Goal: Task Accomplishment & Management: Manage account settings

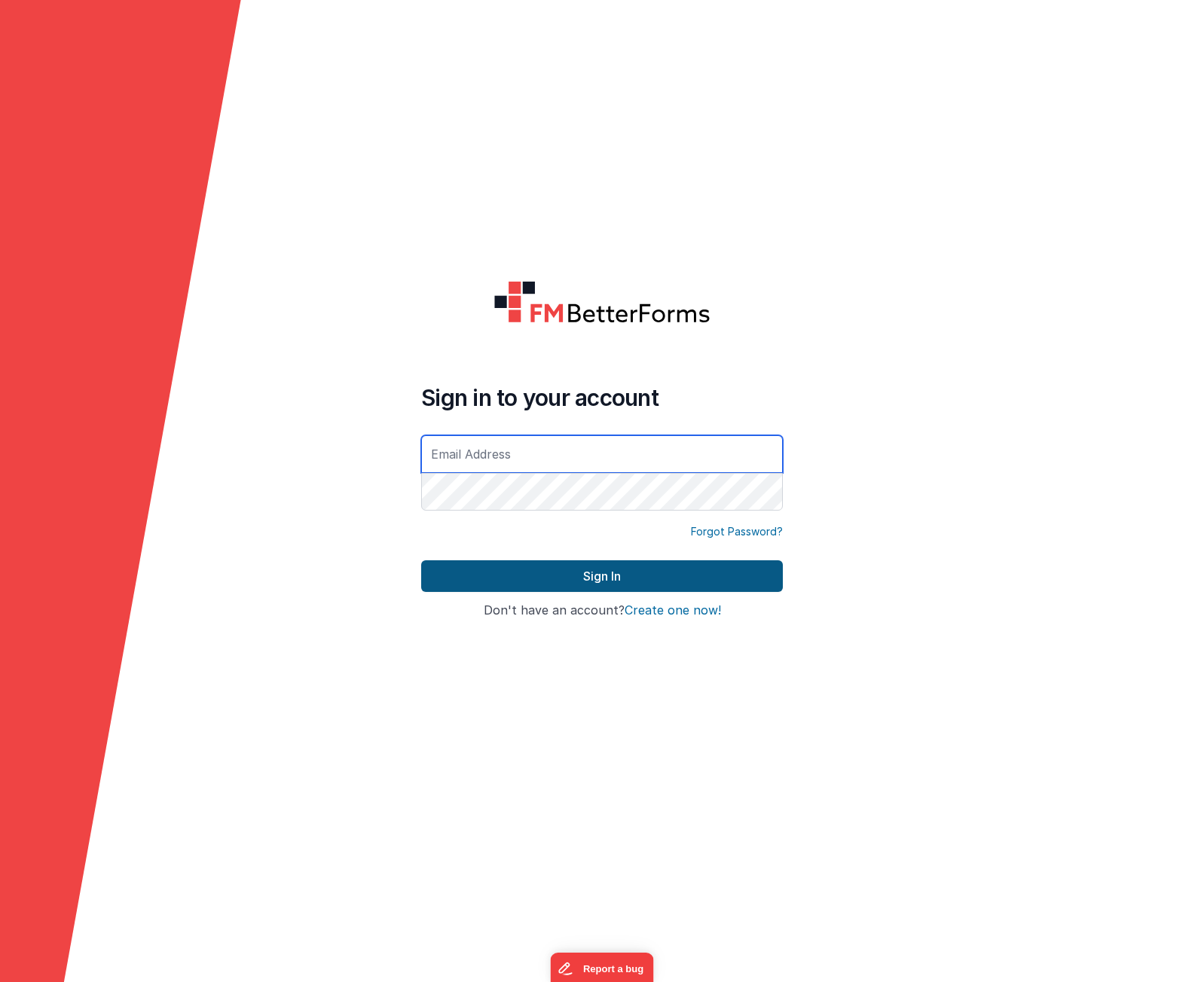
type input "[PERSON_NAME][EMAIL_ADDRESS][DOMAIN_NAME]"
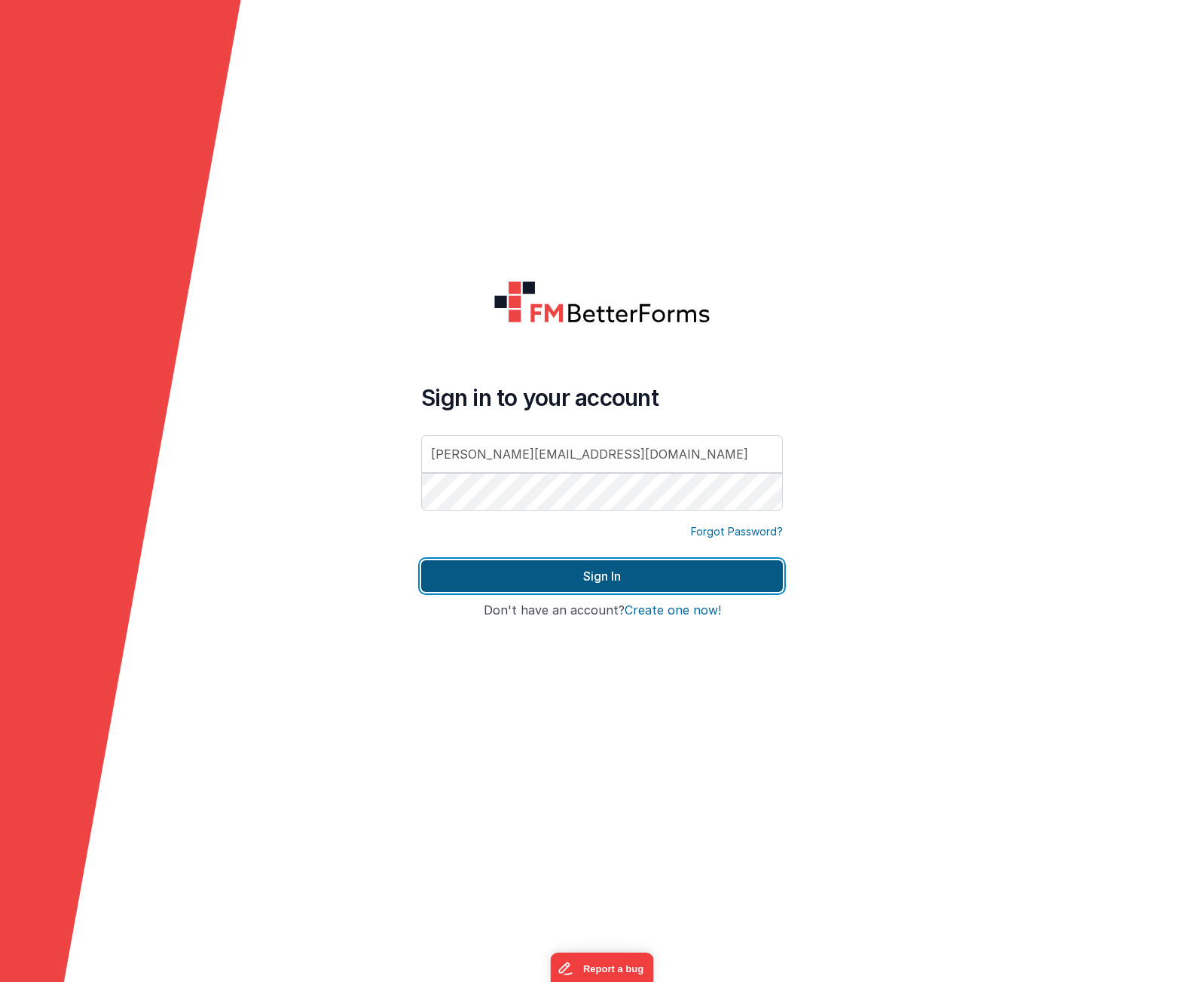
click at [618, 576] on button "Sign In" at bounding box center [602, 576] width 362 height 32
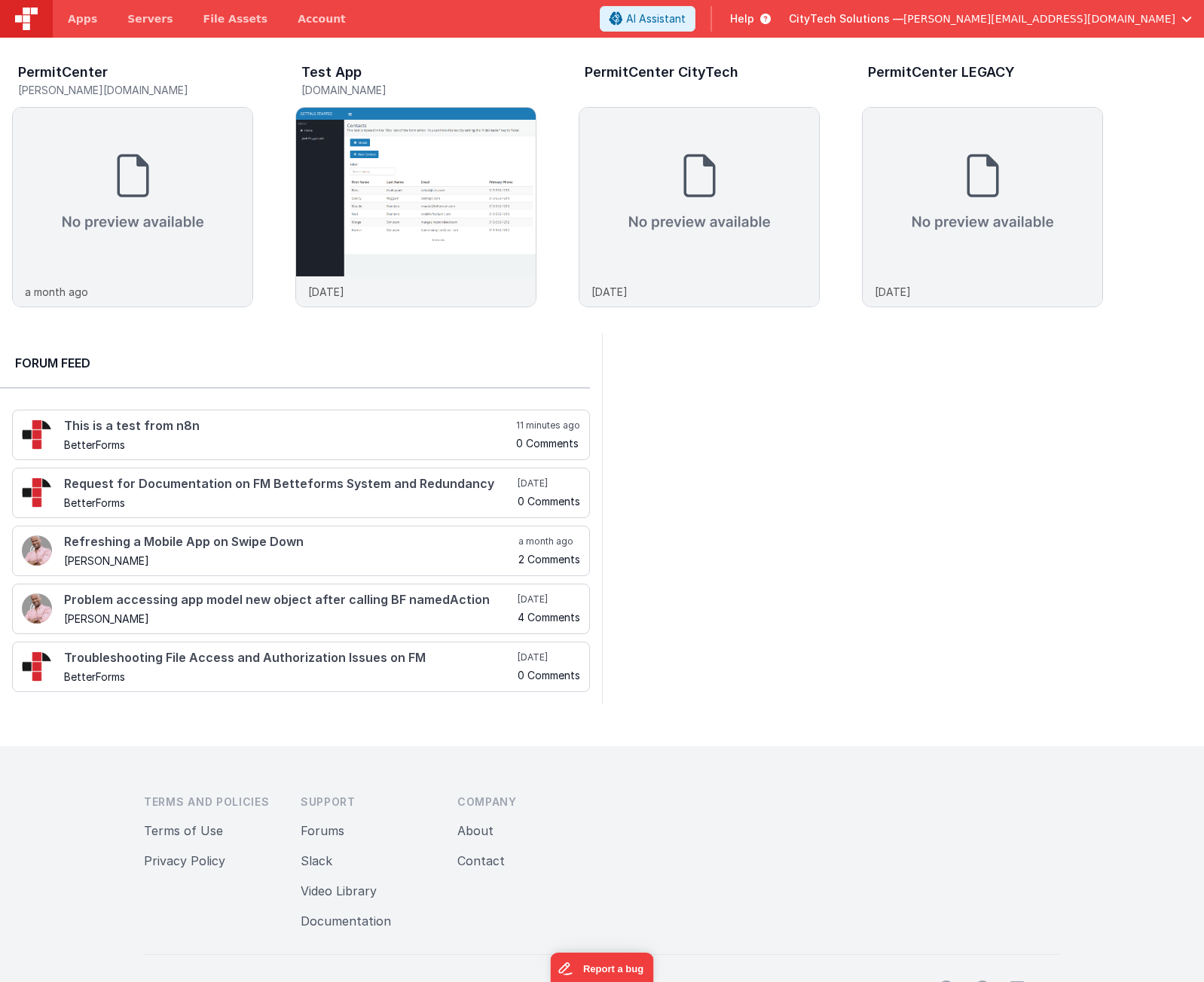
click at [769, 518] on div at bounding box center [902, 518] width 602 height 372
click at [736, 449] on div at bounding box center [902, 518] width 602 height 372
click at [762, 395] on div at bounding box center [902, 518] width 602 height 372
click at [793, 552] on div at bounding box center [902, 518] width 602 height 372
click at [87, 137] on img at bounding box center [133, 192] width 240 height 169
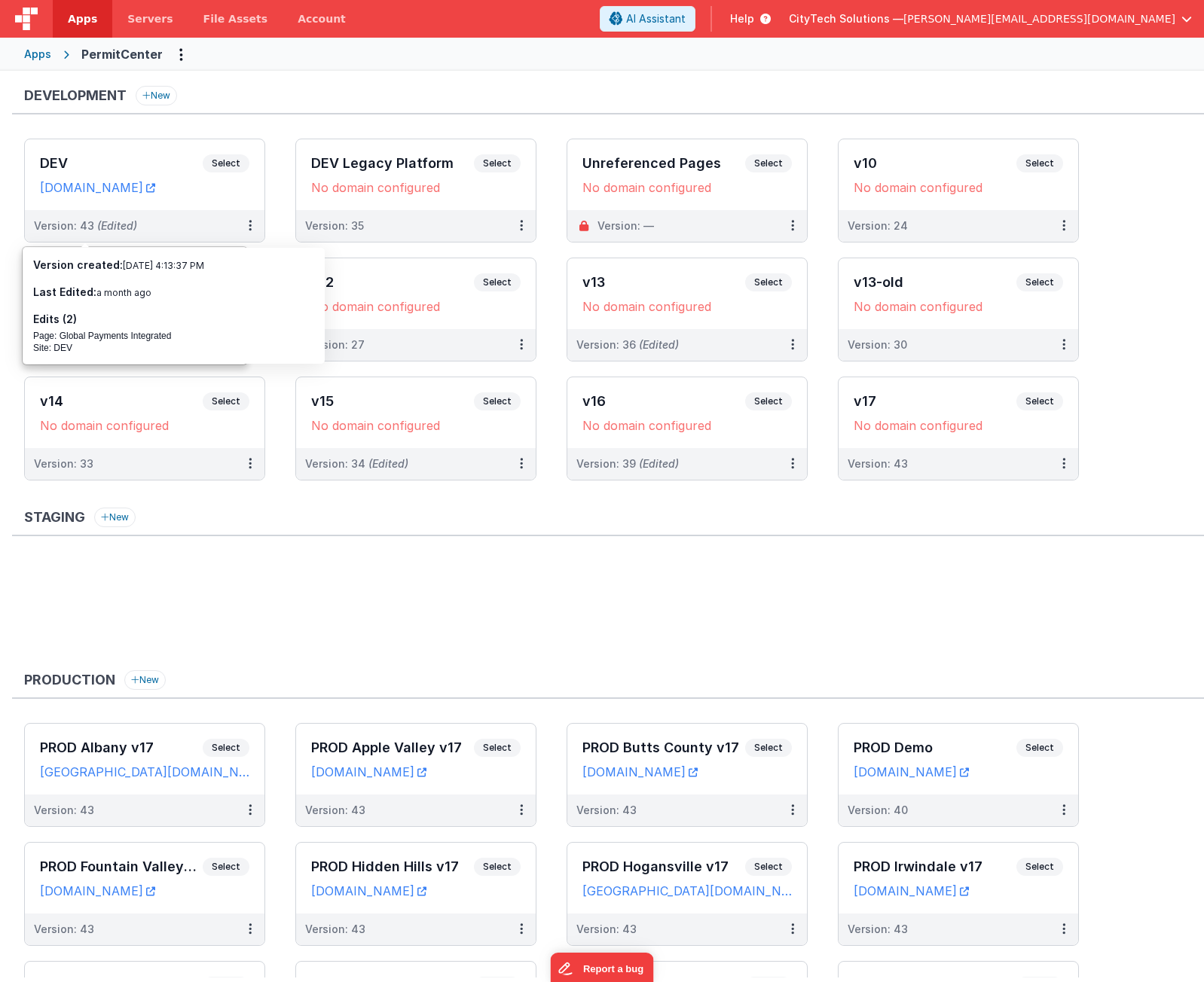
click at [206, 123] on div "Development New DEV Select URLs [DOMAIN_NAME] Version: 43 (Edited) DEV Legacy P…" at bounding box center [608, 290] width 1192 height 409
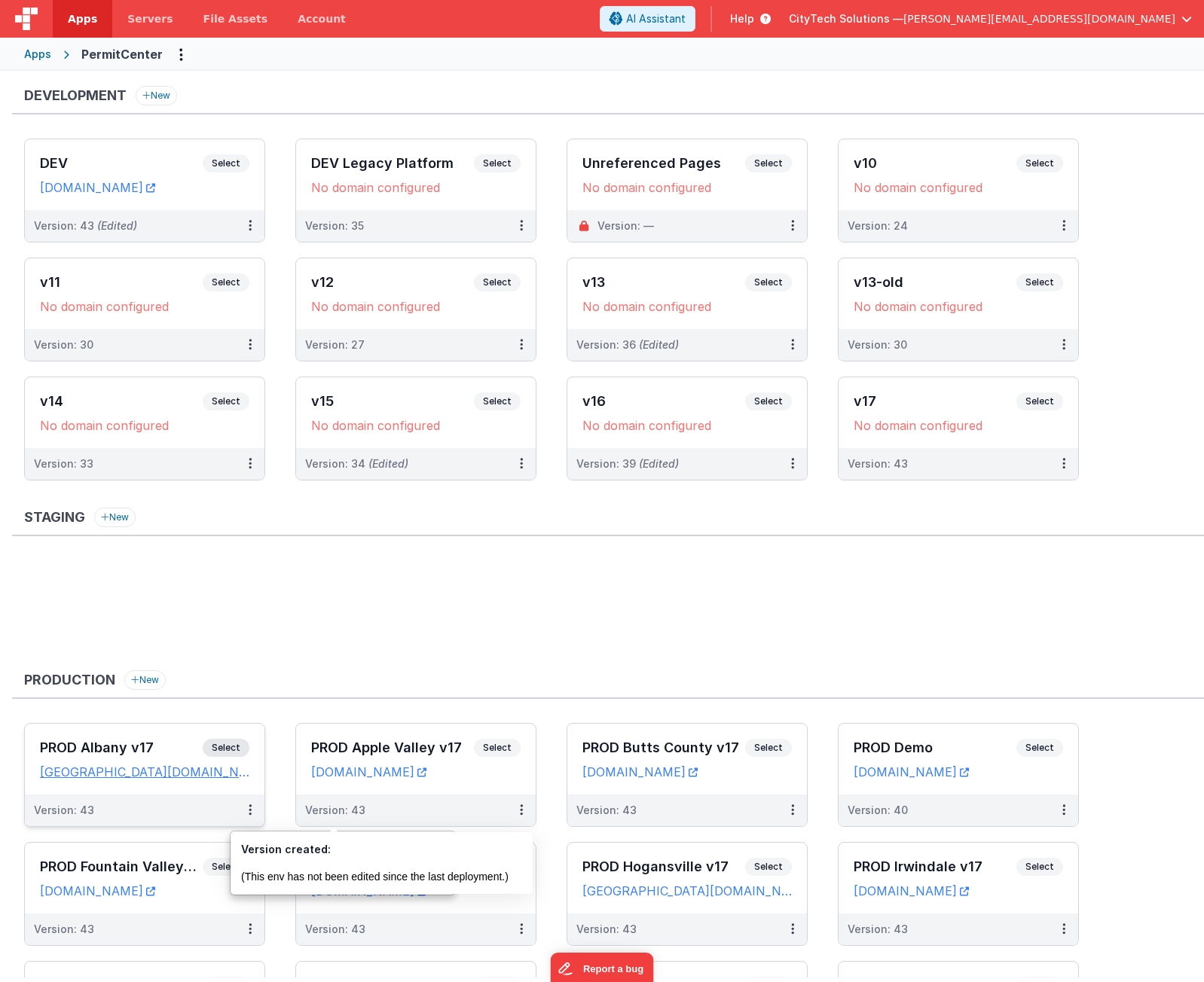
click at [227, 748] on span "Select" at bounding box center [226, 748] width 47 height 18
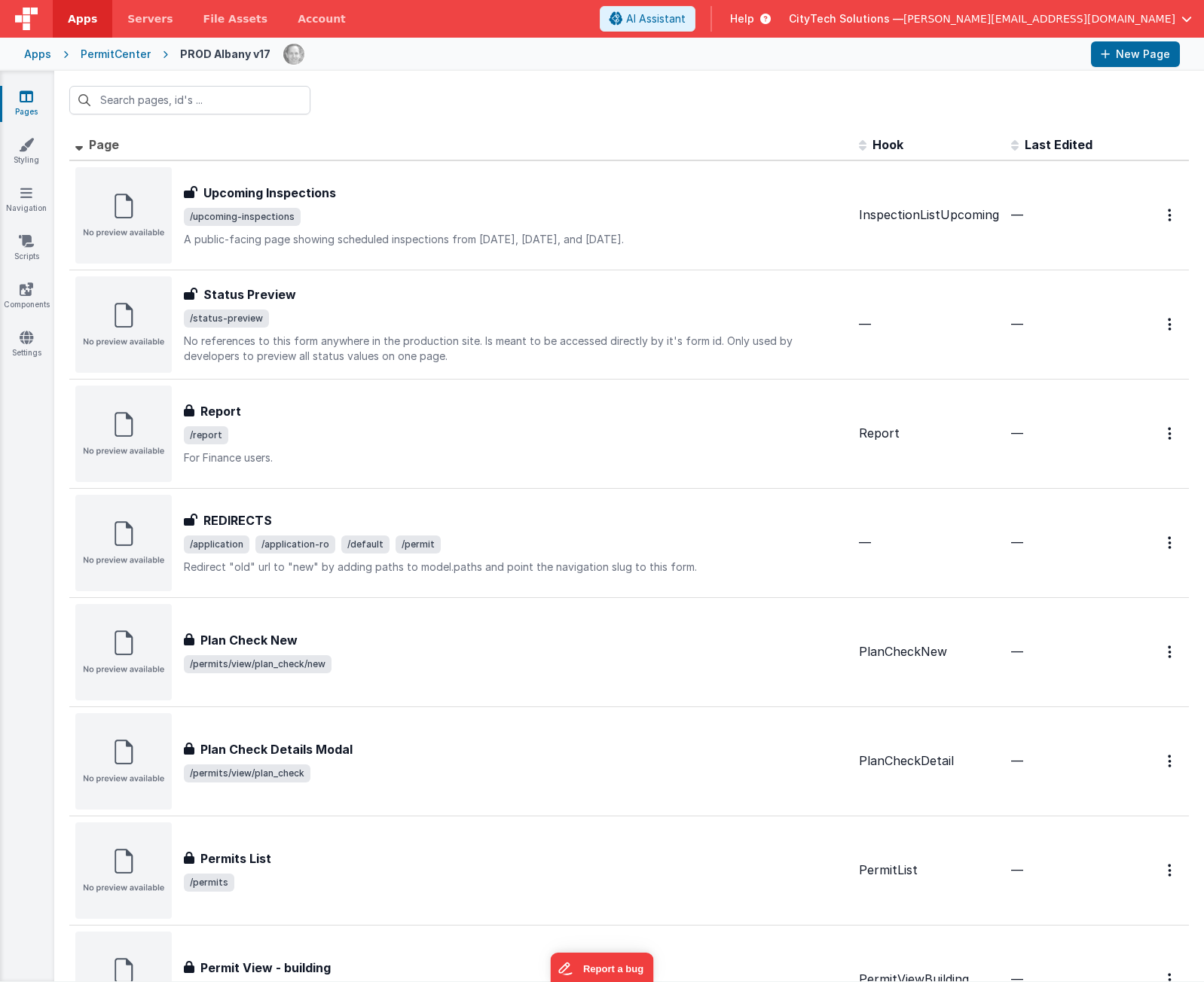
click at [120, 49] on div "PermitCenter" at bounding box center [115, 54] width 70 height 15
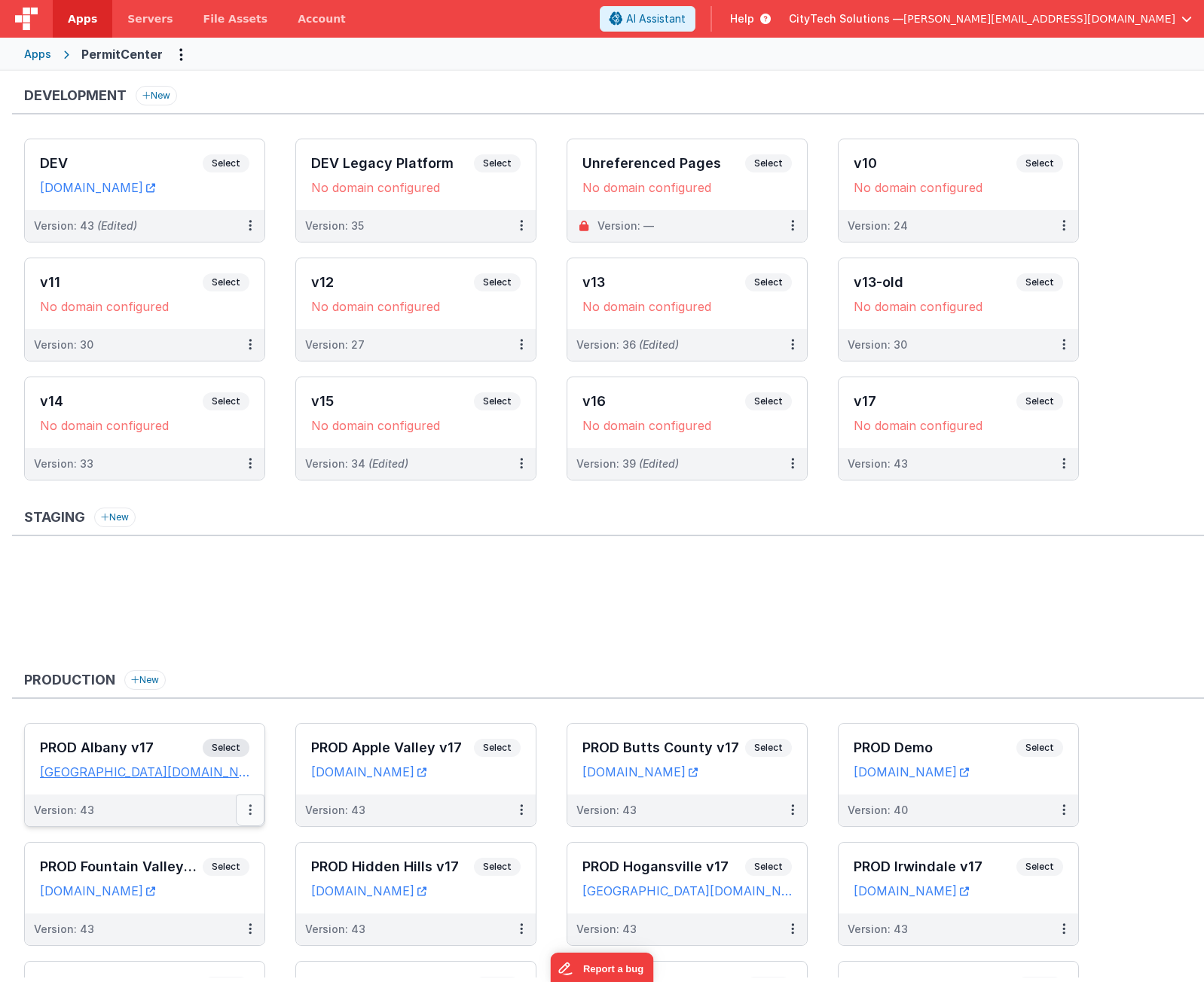
click at [250, 811] on icon at bounding box center [250, 810] width 3 height 1
click at [244, 853] on link "Edit" at bounding box center [199, 844] width 133 height 27
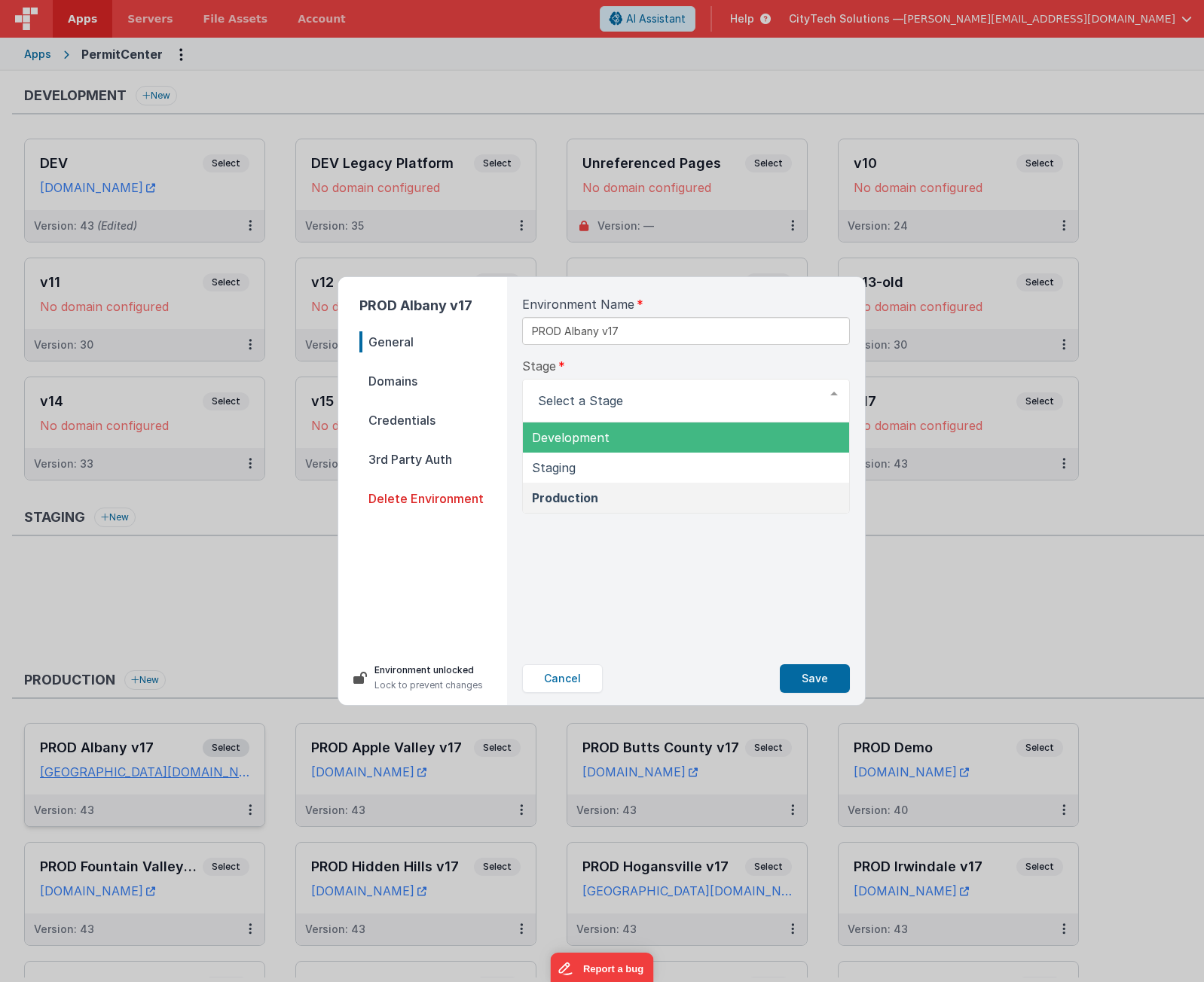
click at [660, 369] on div "Stage Development Staging Production List is empty." at bounding box center [685, 390] width 327 height 66
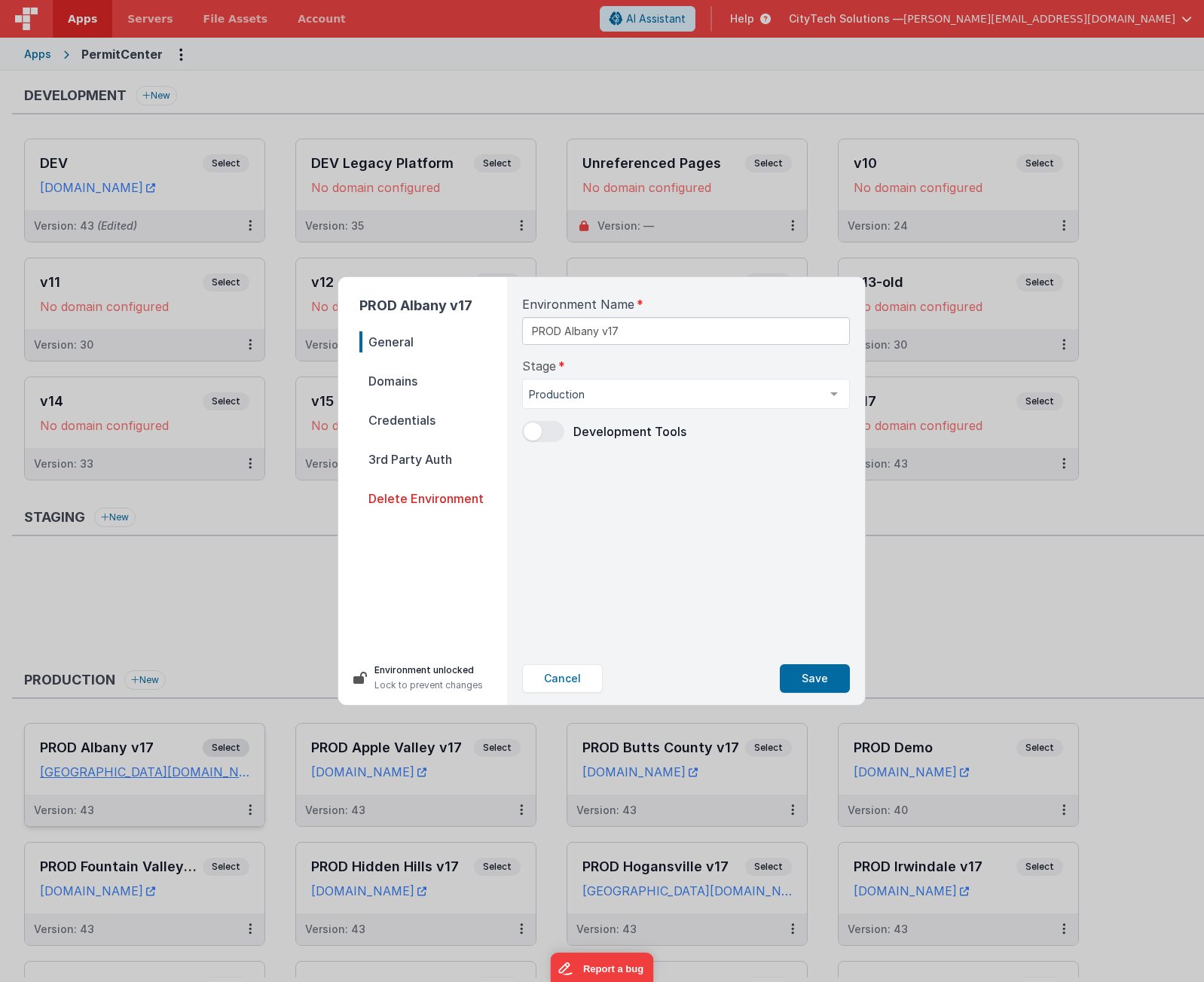
click at [423, 382] on span "Domains" at bounding box center [433, 381] width 148 height 21
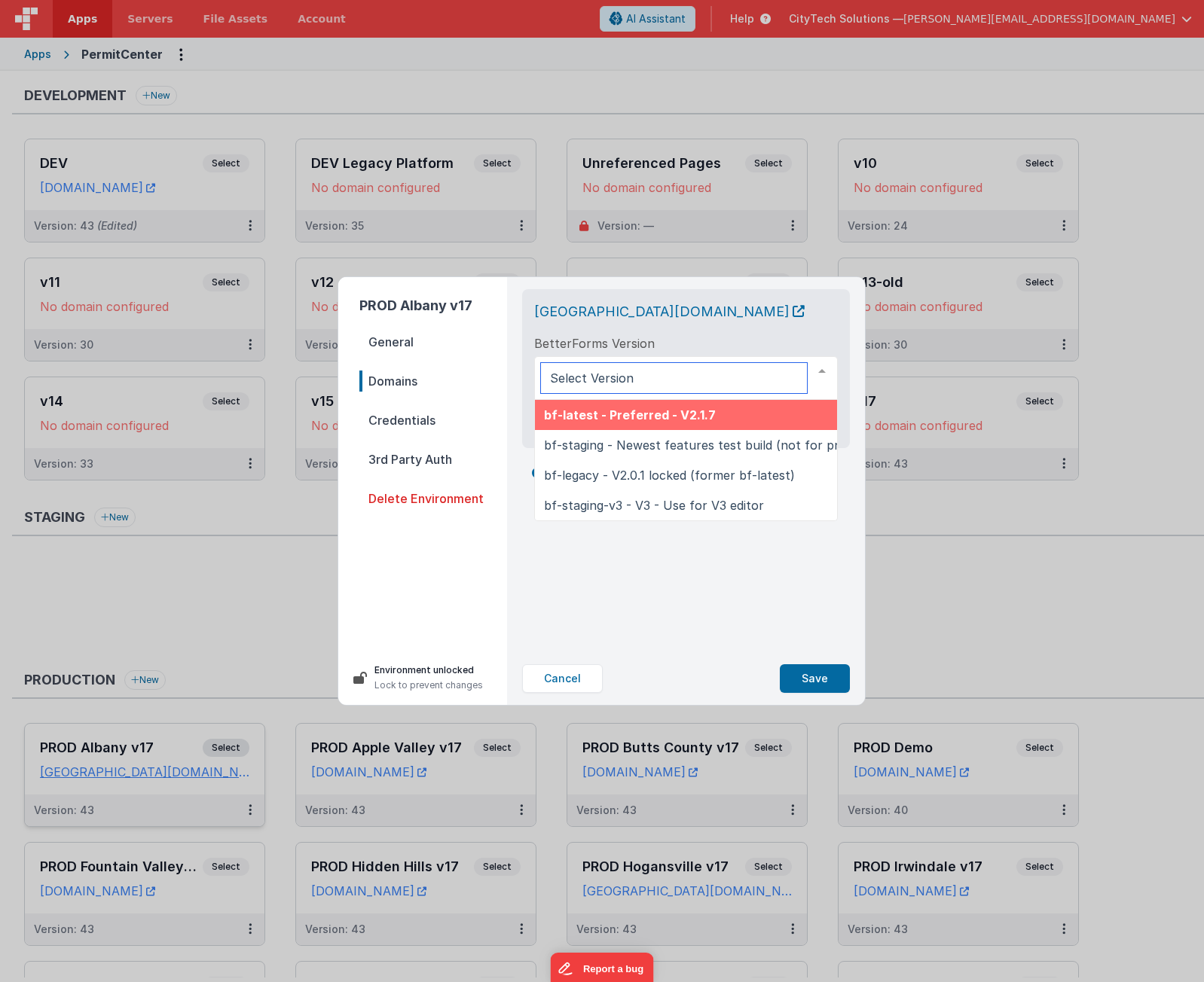
click at [690, 381] on div at bounding box center [686, 377] width 304 height 43
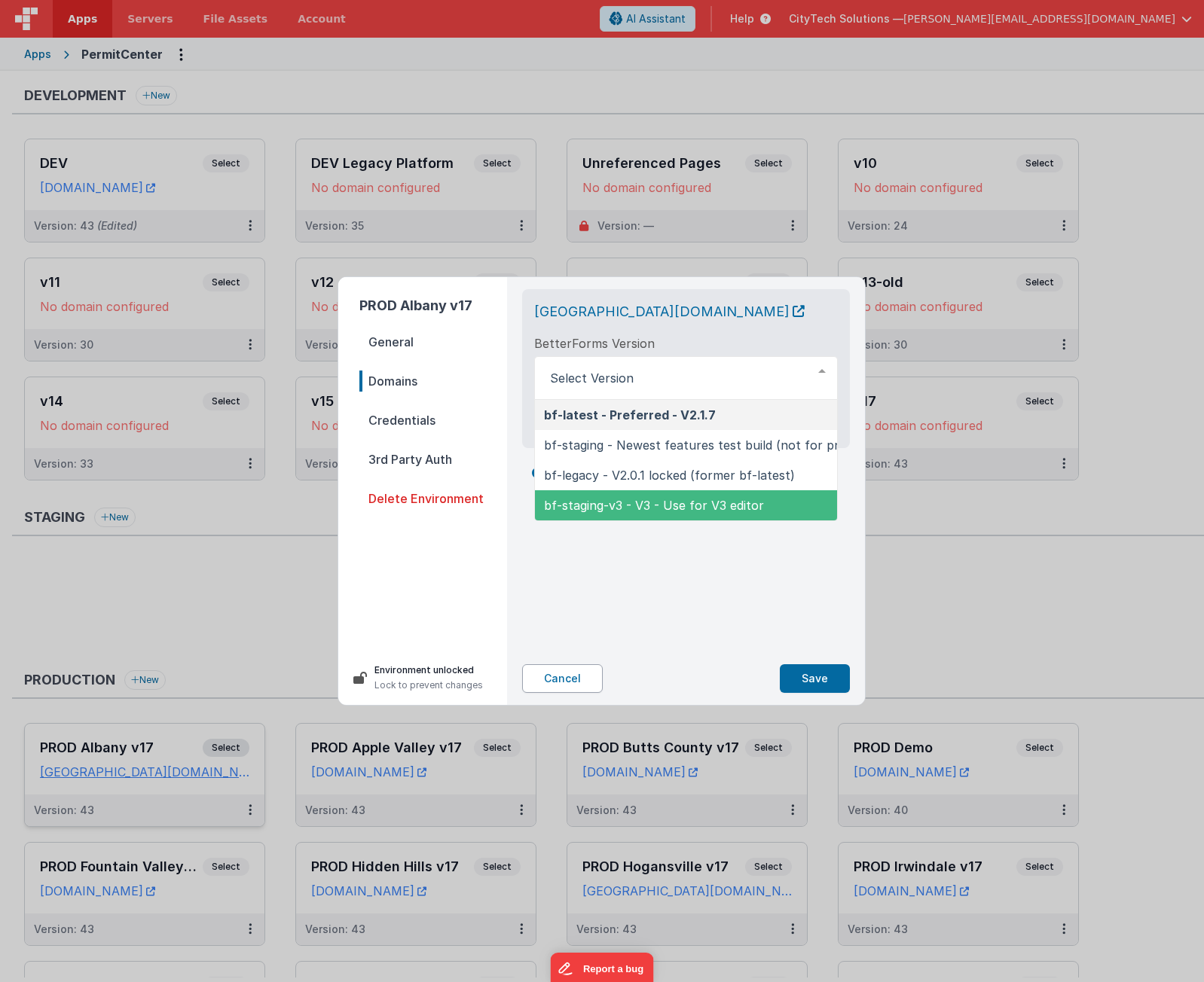
click at [575, 682] on button "Cancel" at bounding box center [562, 678] width 80 height 29
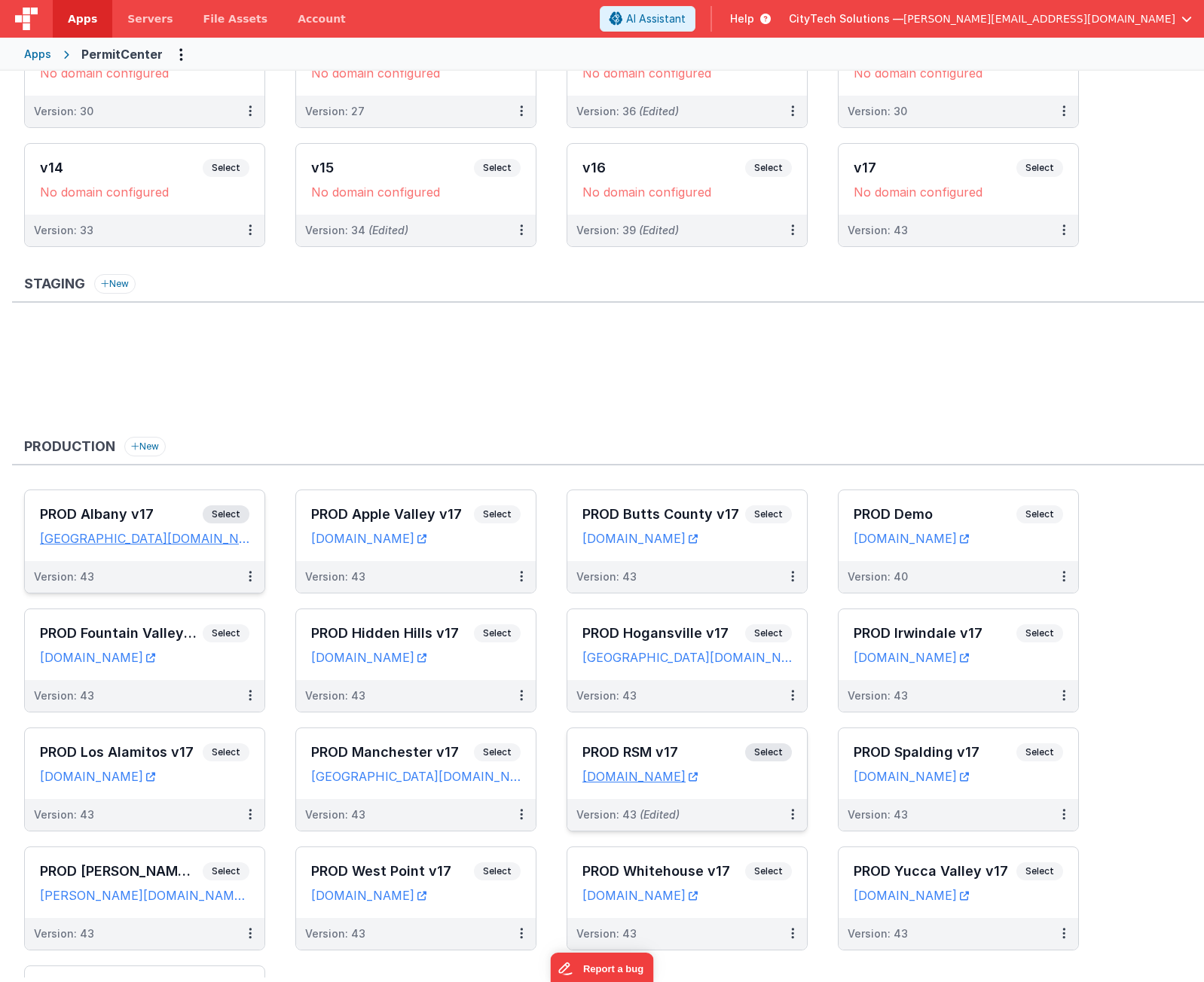
scroll to position [377, 0]
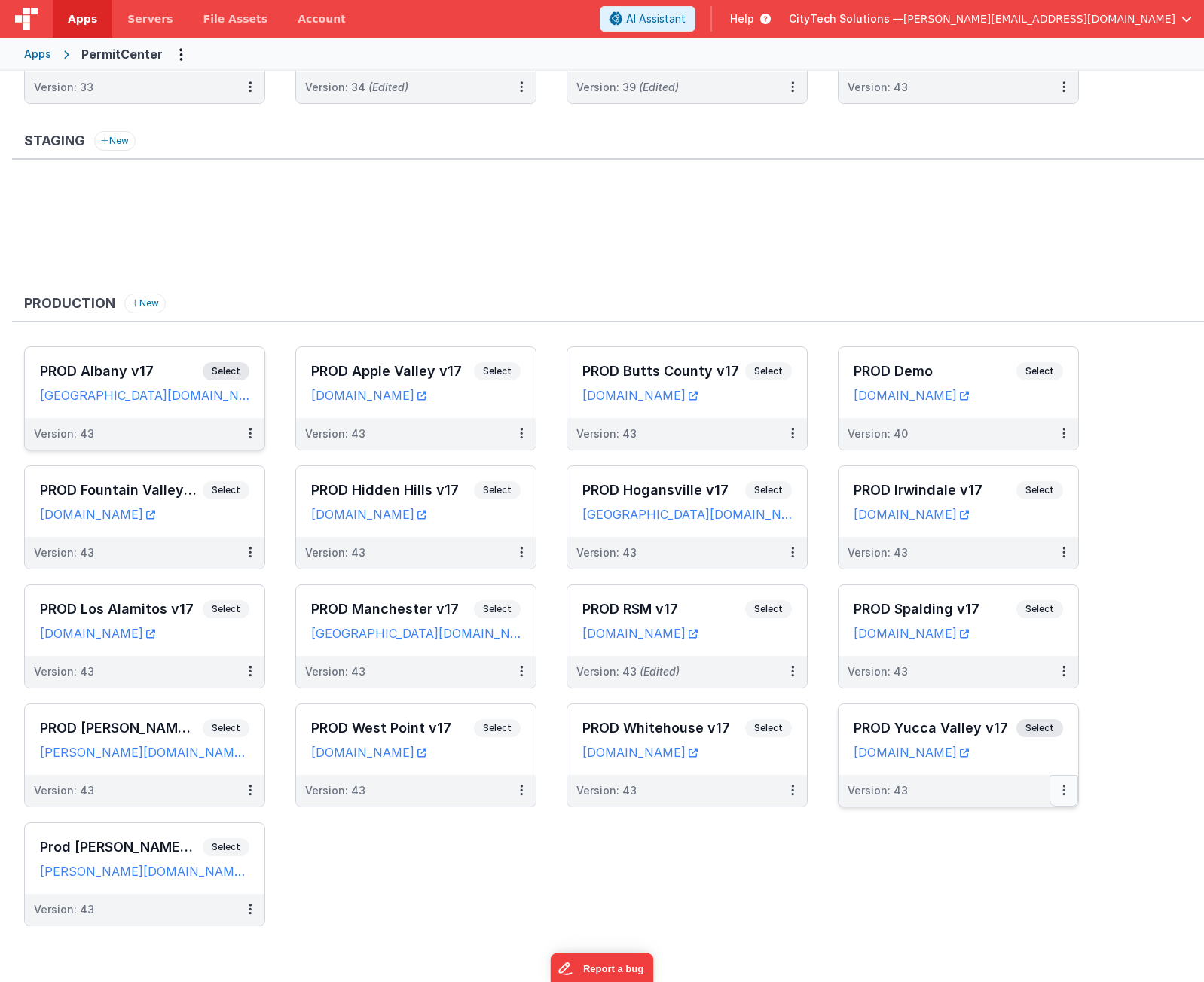
click at [1065, 792] on button at bounding box center [1064, 791] width 29 height 32
click at [1032, 834] on link "Edit" at bounding box center [1012, 824] width 133 height 27
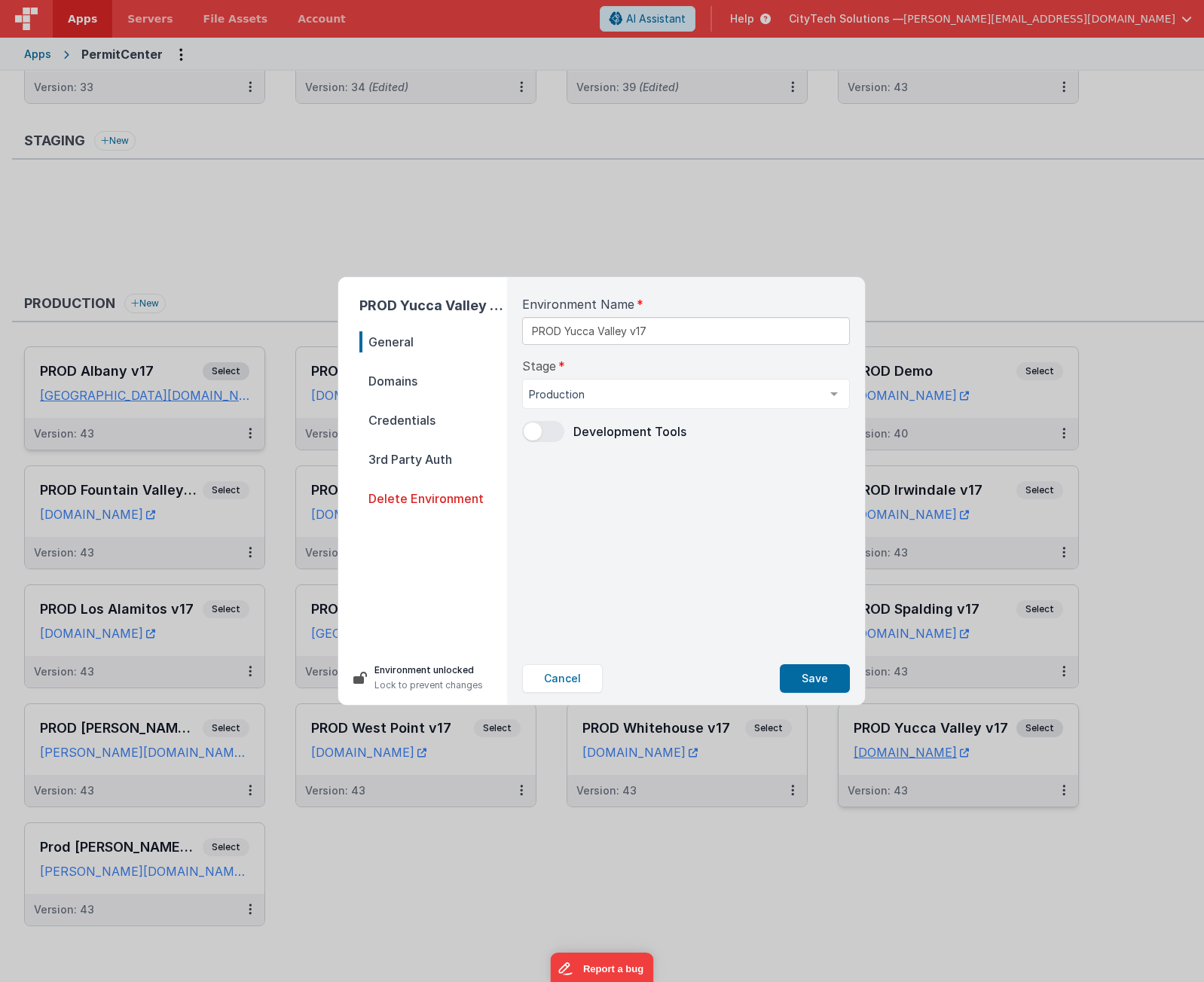
click at [413, 372] on span "Domains" at bounding box center [433, 381] width 148 height 21
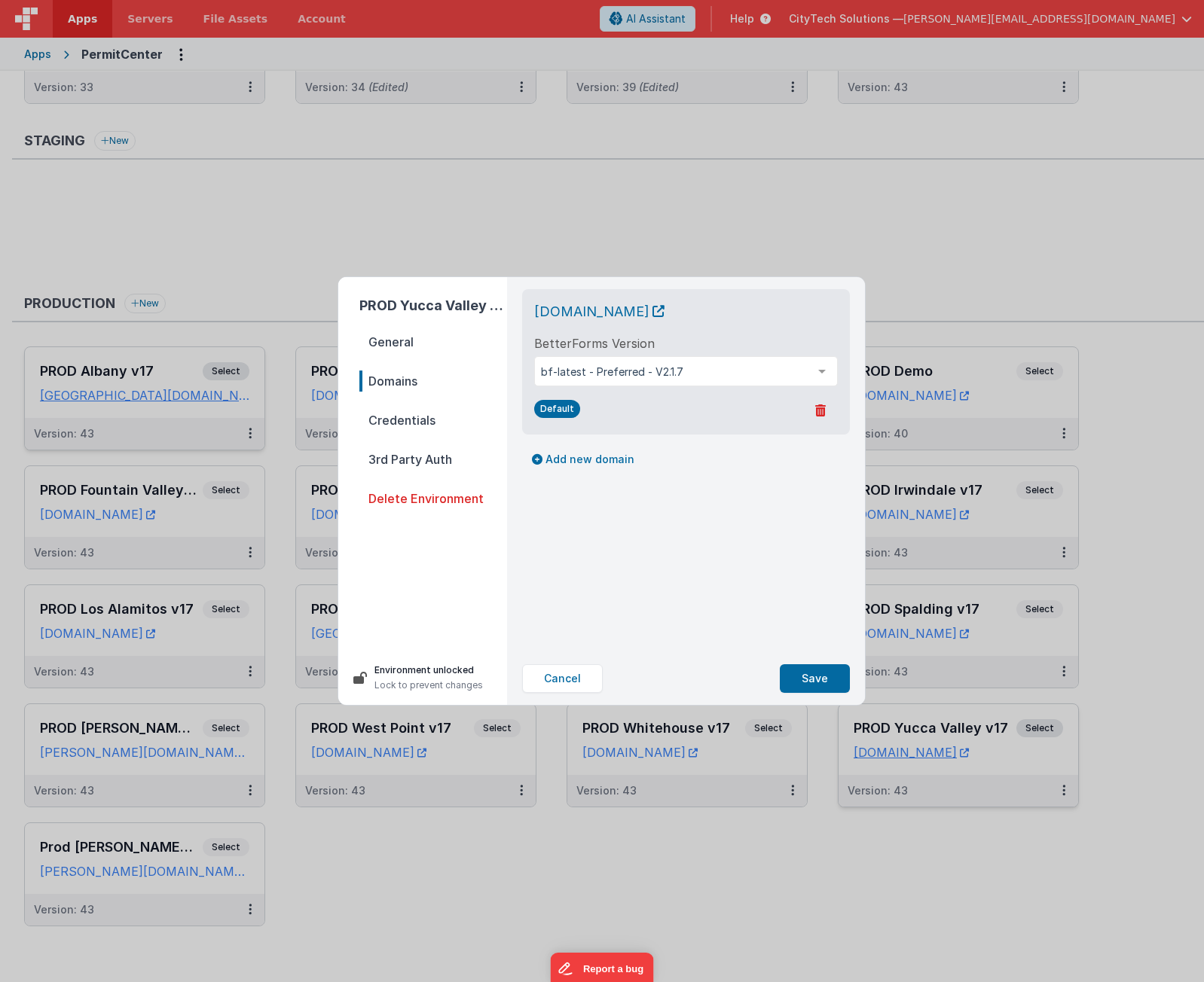
drag, startPoint x: 647, startPoint y: 581, endPoint x: 592, endPoint y: 701, distance: 132.0
click at [645, 583] on div "[DOMAIN_NAME] BetterForms Version bf-latest - Preferred - V2.1.7 bf-latest - Pr…" at bounding box center [685, 464] width 352 height 375
click at [562, 668] on button "Cancel" at bounding box center [562, 678] width 80 height 29
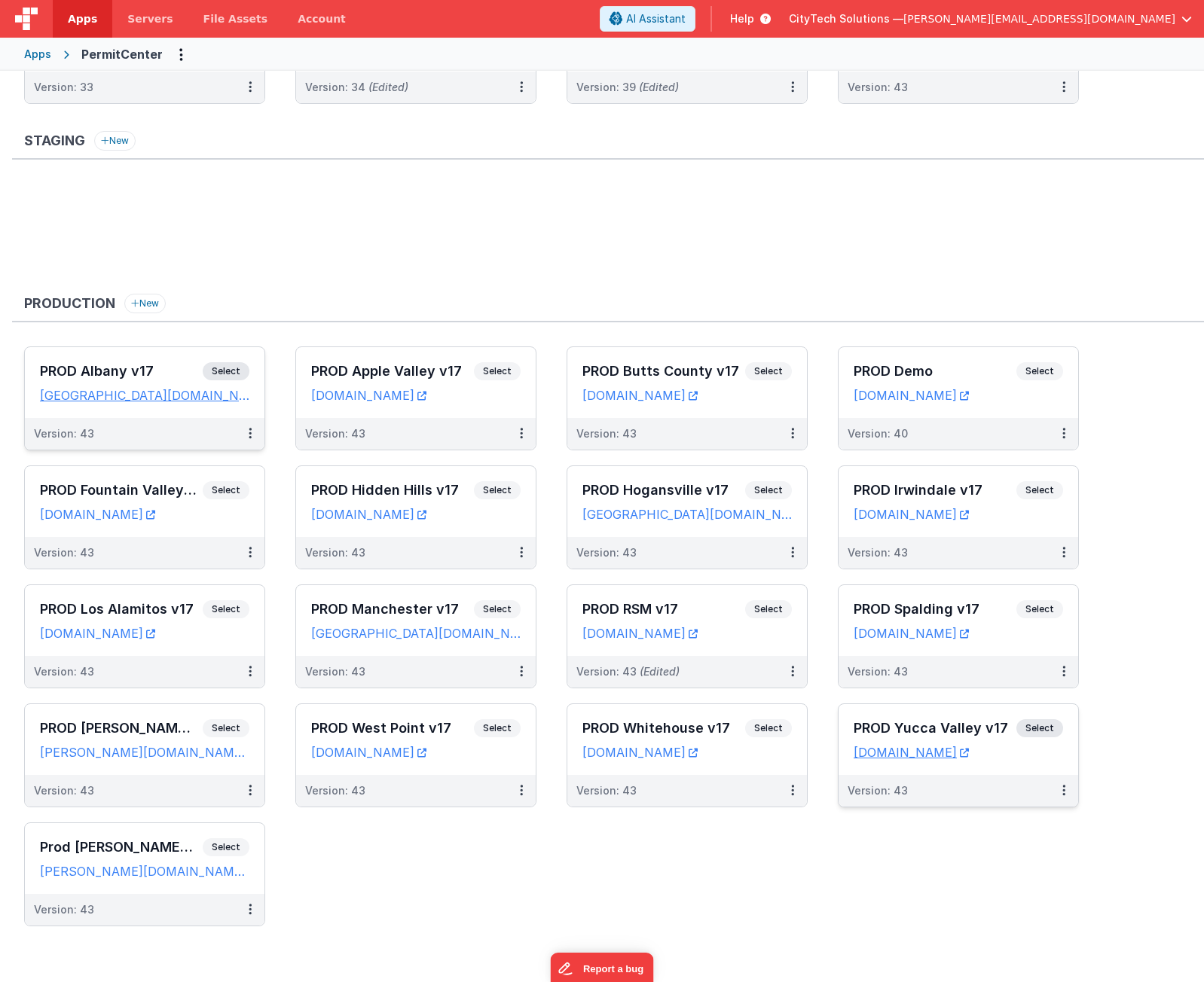
drag, startPoint x: 480, startPoint y: 906, endPoint x: 478, endPoint y: 893, distance: 13.2
click at [478, 894] on ul "PROD Albany v17 Select URLs [GEOGRAPHIC_DATA][DOMAIN_NAME] Version: 43 PROD App…" at bounding box center [614, 643] width 1180 height 595
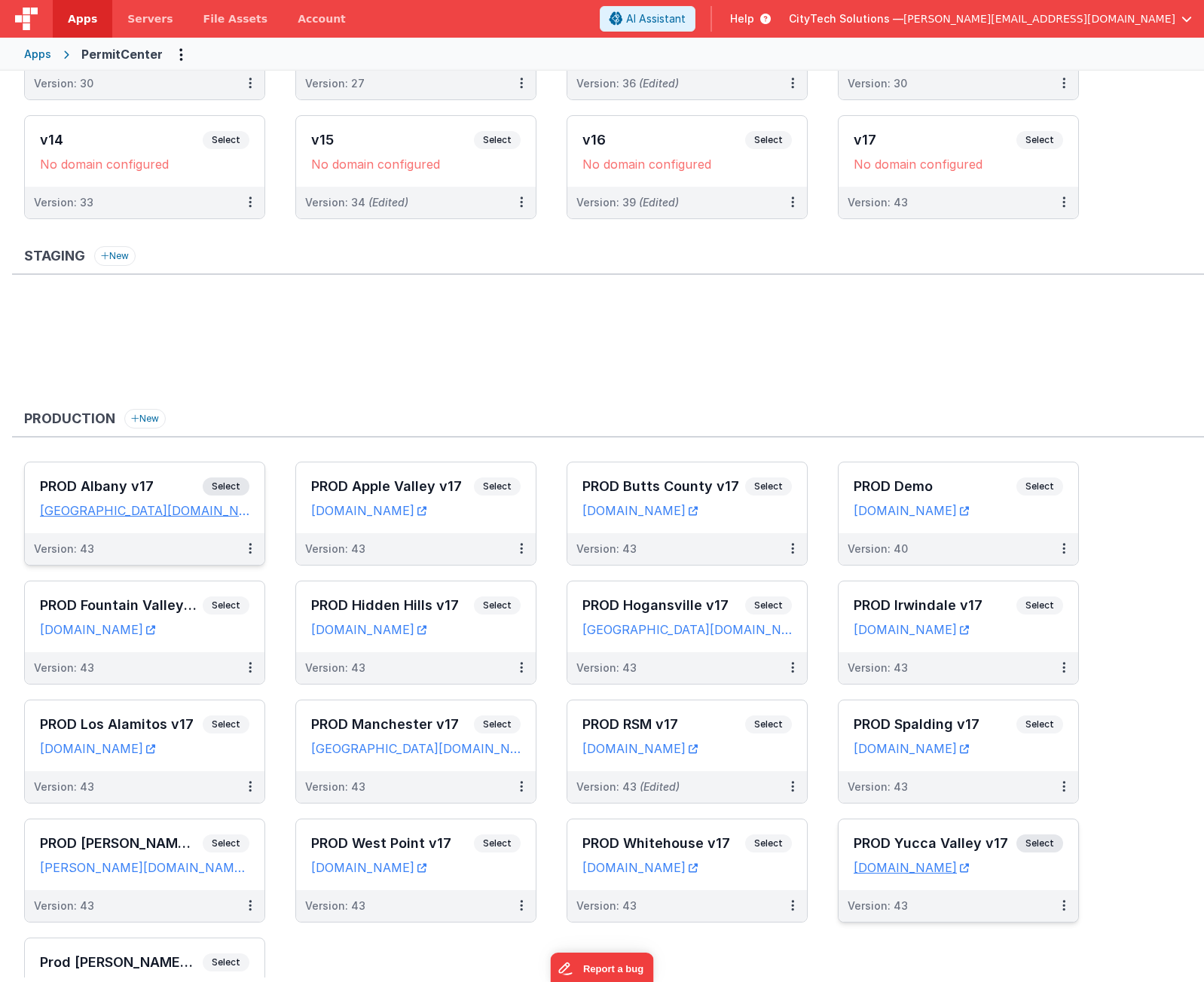
scroll to position [0, 0]
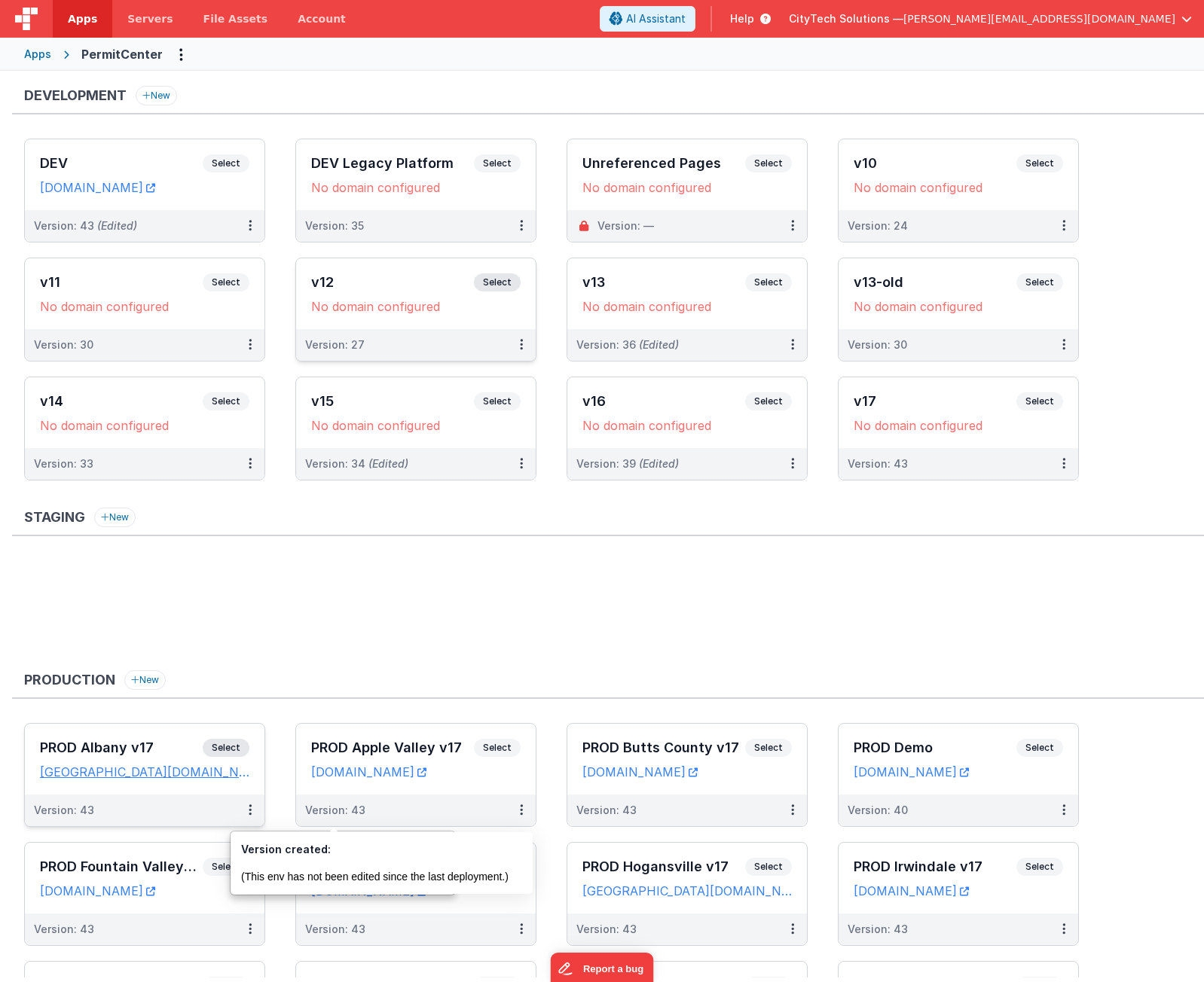
drag, startPoint x: 369, startPoint y: 930, endPoint x: 332, endPoint y: 263, distance: 668.0
click at [249, 225] on icon at bounding box center [250, 225] width 3 height 1
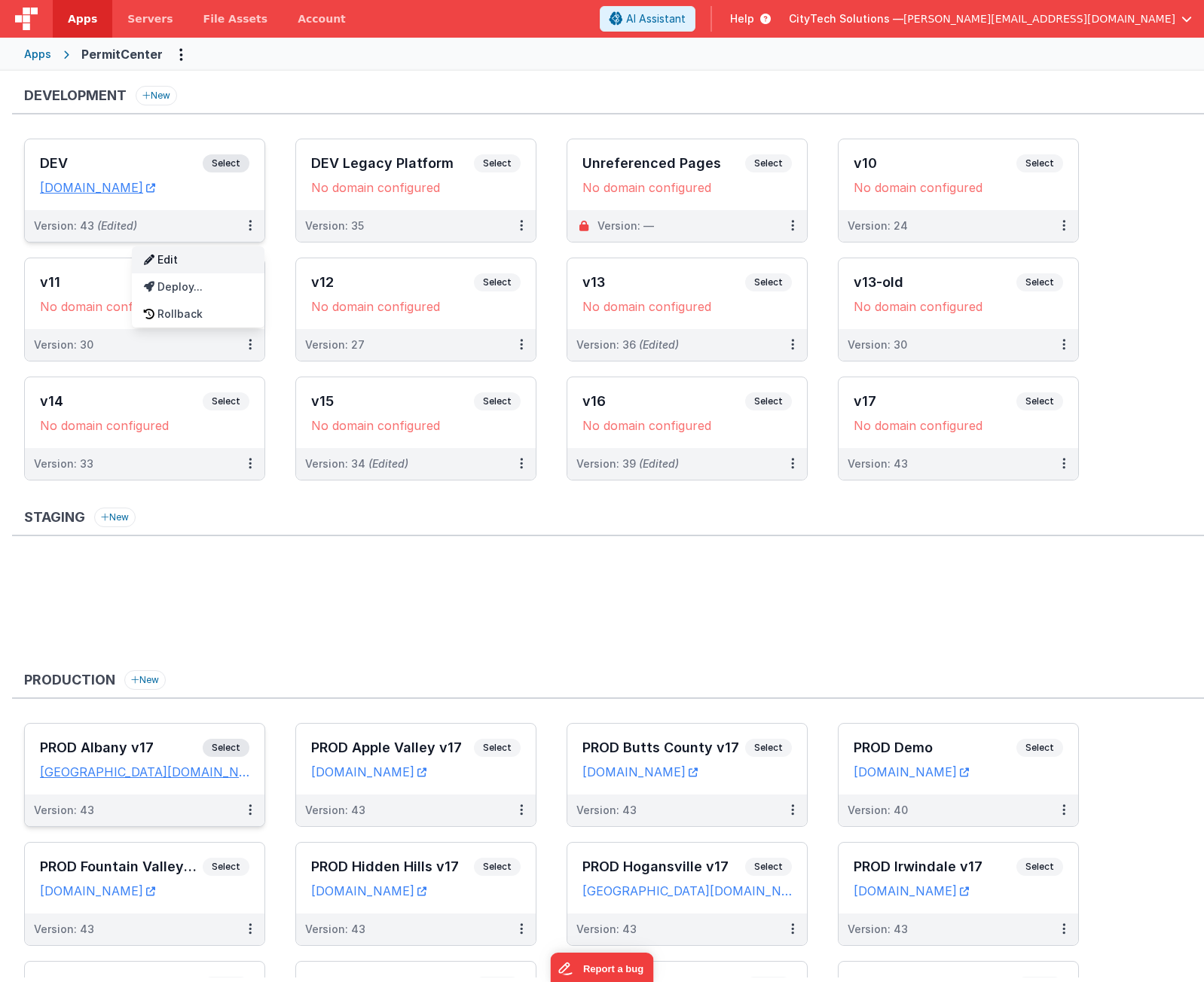
click at [222, 271] on link "Edit" at bounding box center [199, 259] width 133 height 27
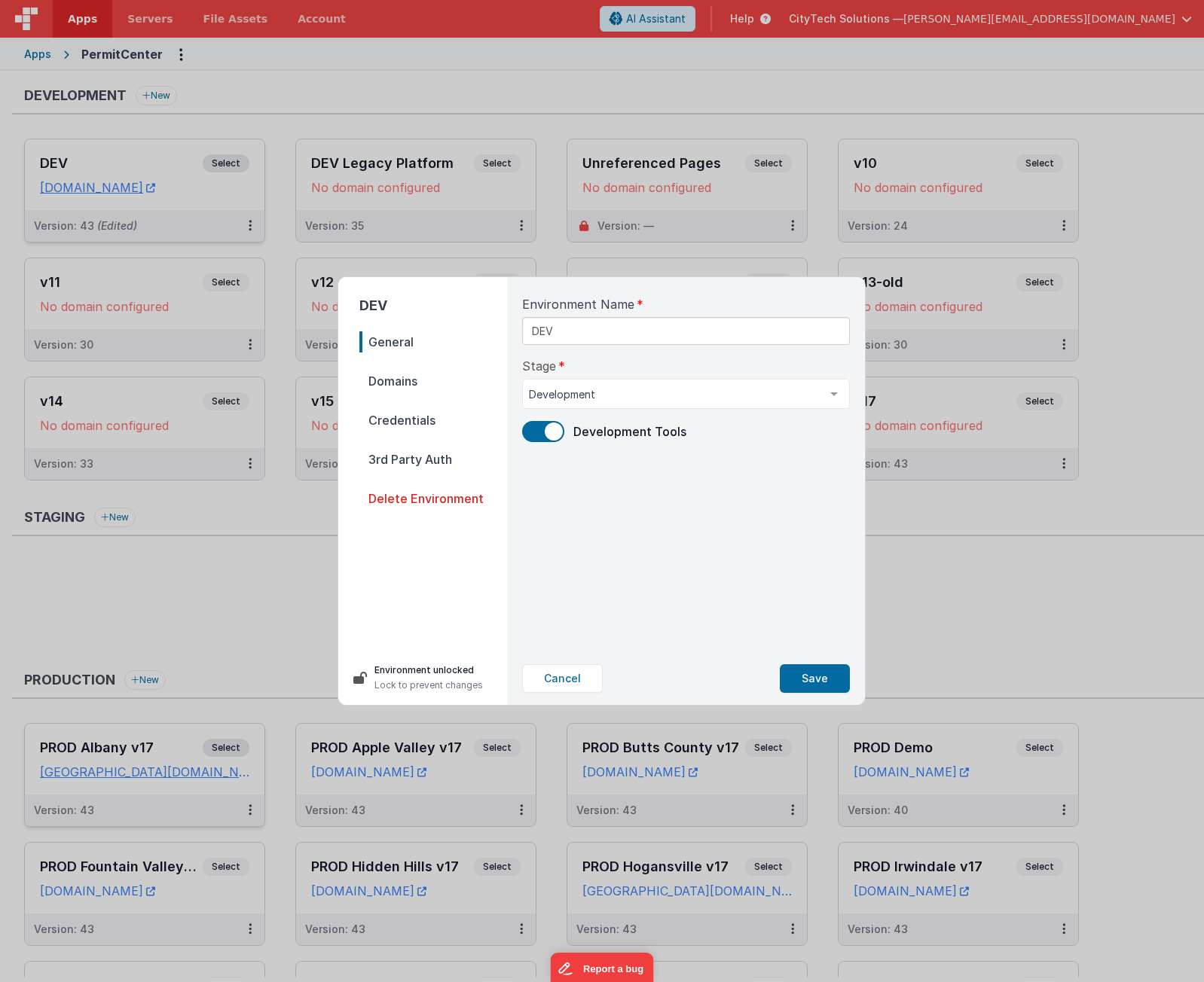
click at [418, 386] on span "Domains" at bounding box center [433, 381] width 148 height 21
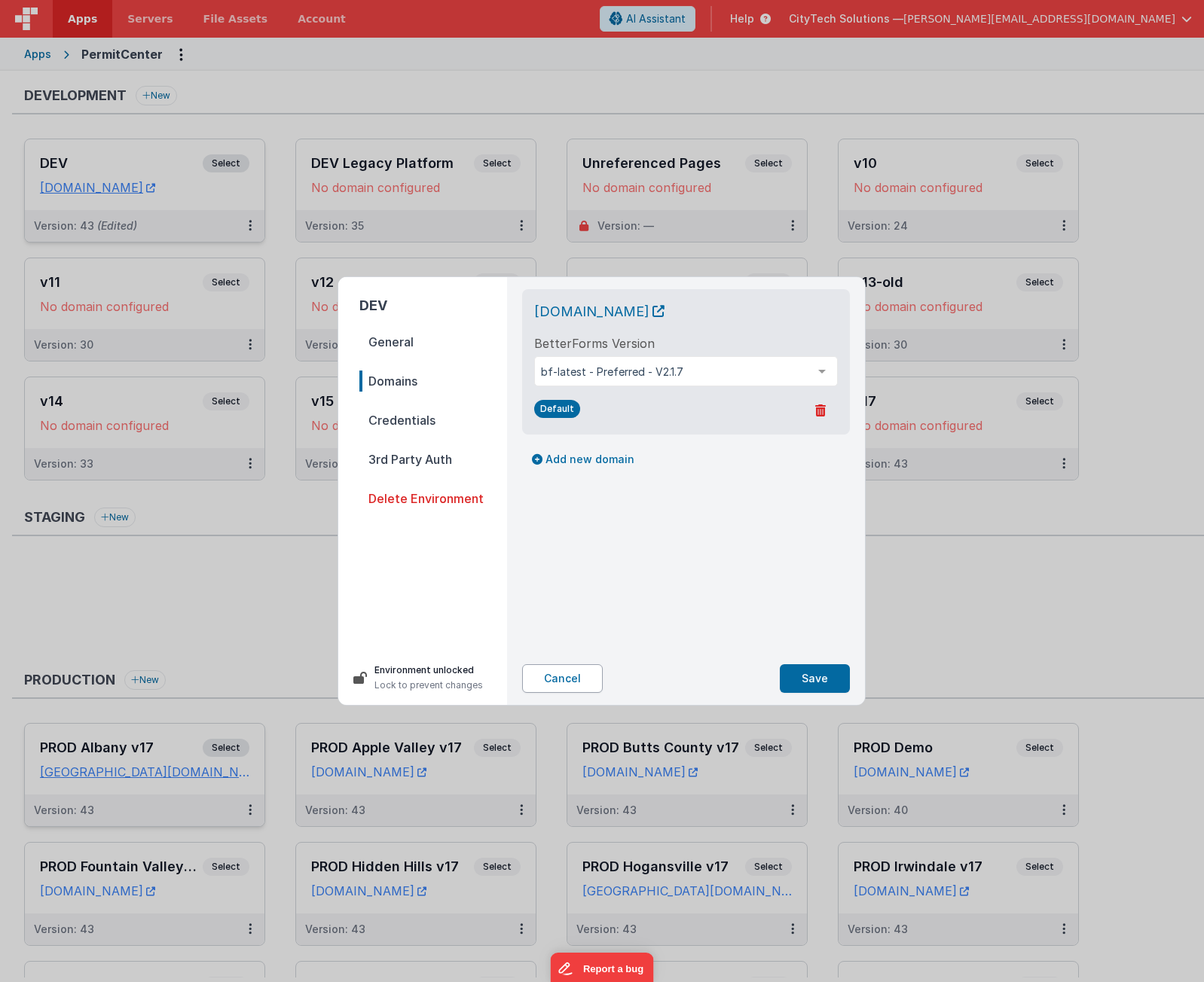
click at [565, 675] on button "Cancel" at bounding box center [562, 678] width 80 height 29
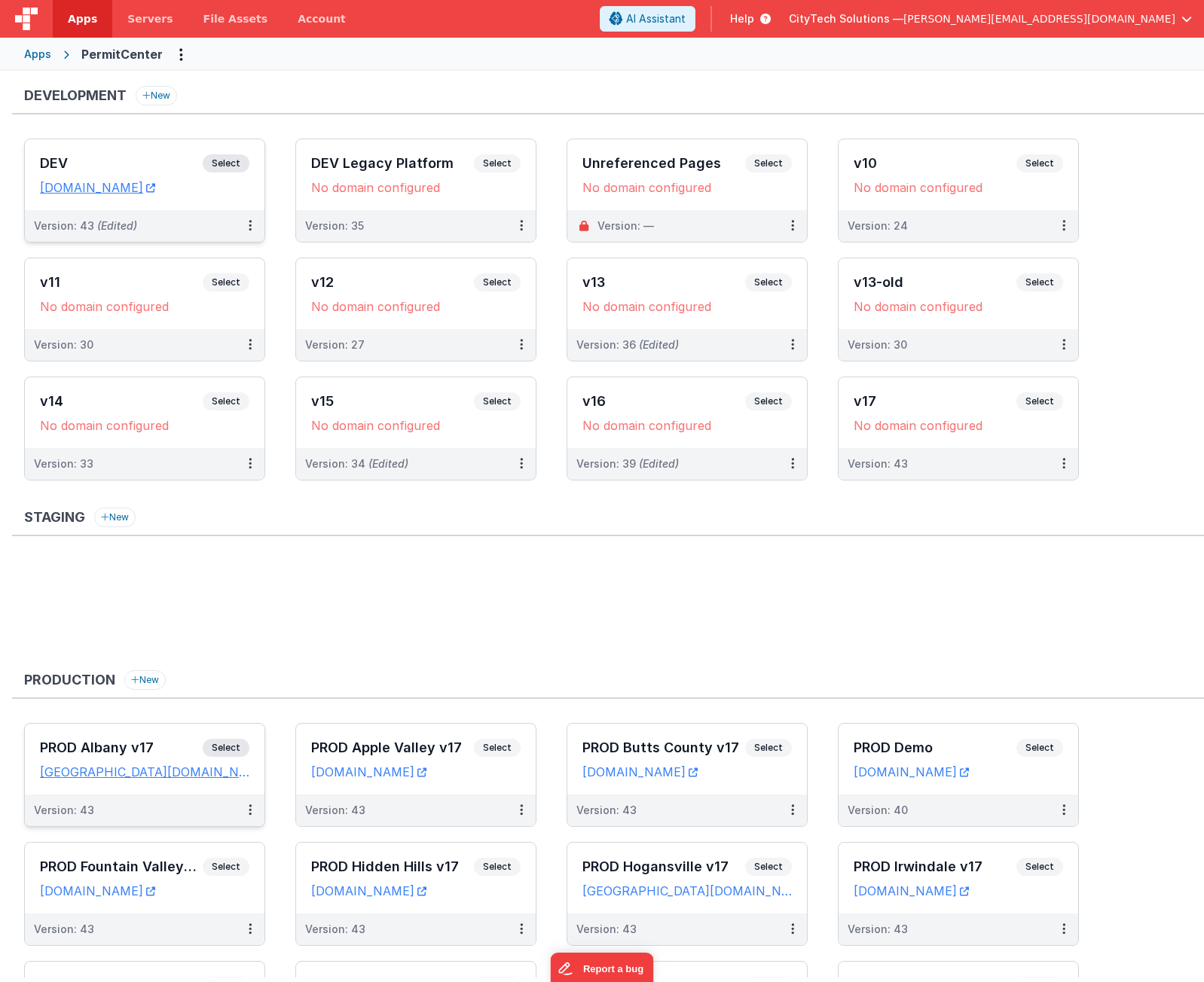
click at [299, 617] on ul at bounding box center [614, 609] width 1180 height 98
click at [308, 592] on ul at bounding box center [614, 609] width 1180 height 98
click at [840, 665] on div "Development New DEV Select URLs [DOMAIN_NAME] Version: 43 (Edited) DEV Legacy P…" at bounding box center [608, 702] width 1192 height 1232
click at [1092, 616] on ul at bounding box center [614, 609] width 1180 height 98
click at [769, 601] on ul at bounding box center [614, 609] width 1180 height 98
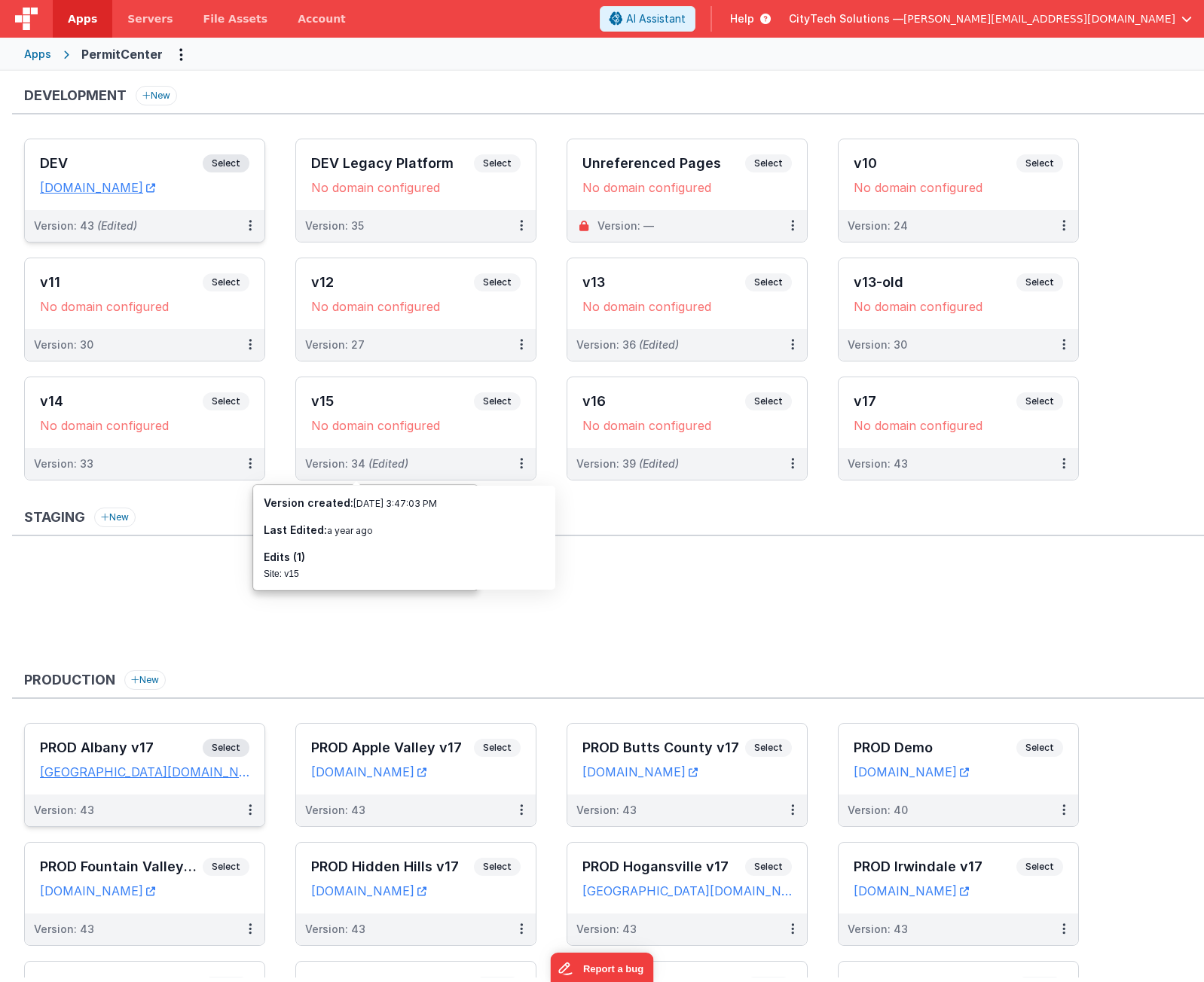
click at [678, 613] on ul at bounding box center [614, 609] width 1180 height 98
click at [449, 573] on ul at bounding box center [614, 609] width 1180 height 98
click at [448, 573] on ul at bounding box center [614, 609] width 1180 height 98
click at [410, 619] on ul at bounding box center [614, 609] width 1180 height 98
click at [254, 610] on ul at bounding box center [614, 609] width 1180 height 98
